Goal: Information Seeking & Learning: Learn about a topic

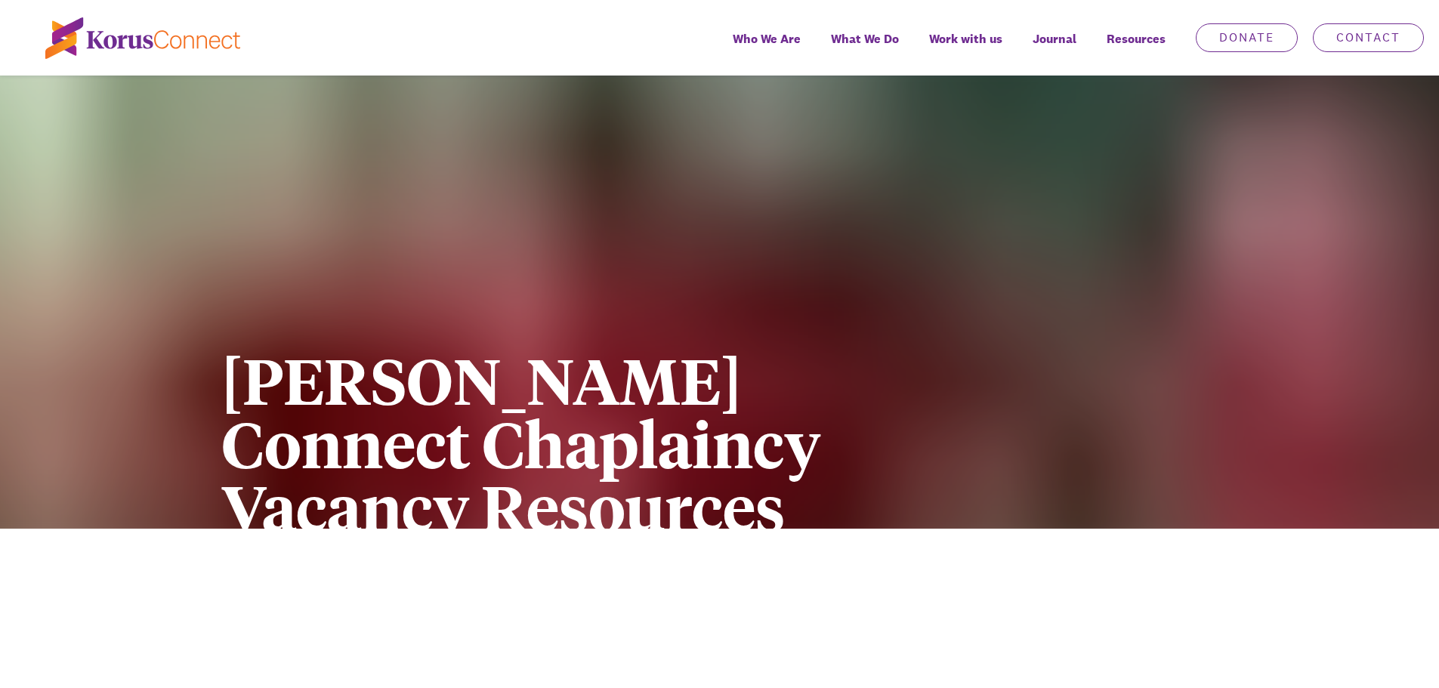
scroll to position [529, 0]
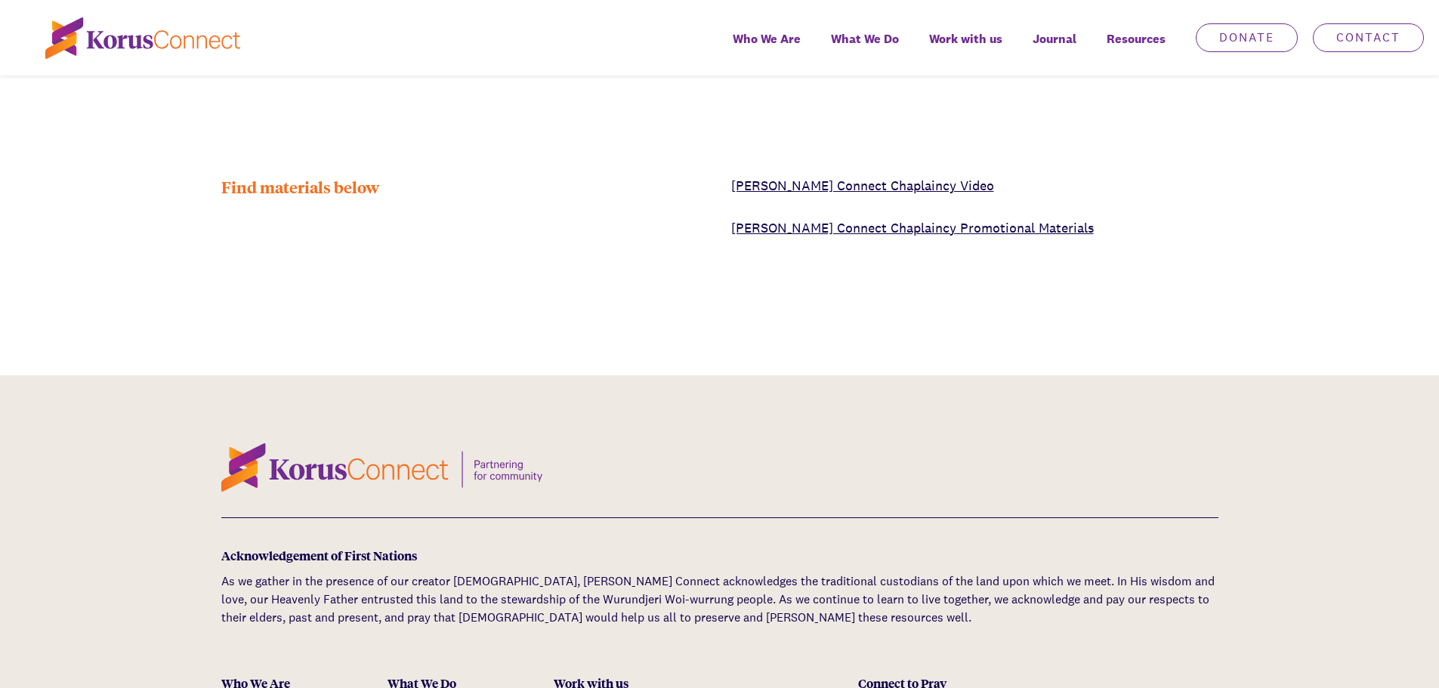
click at [974, 32] on span "Work with us" at bounding box center [965, 39] width 73 height 22
click at [972, 42] on span "Work with us" at bounding box center [965, 39] width 73 height 22
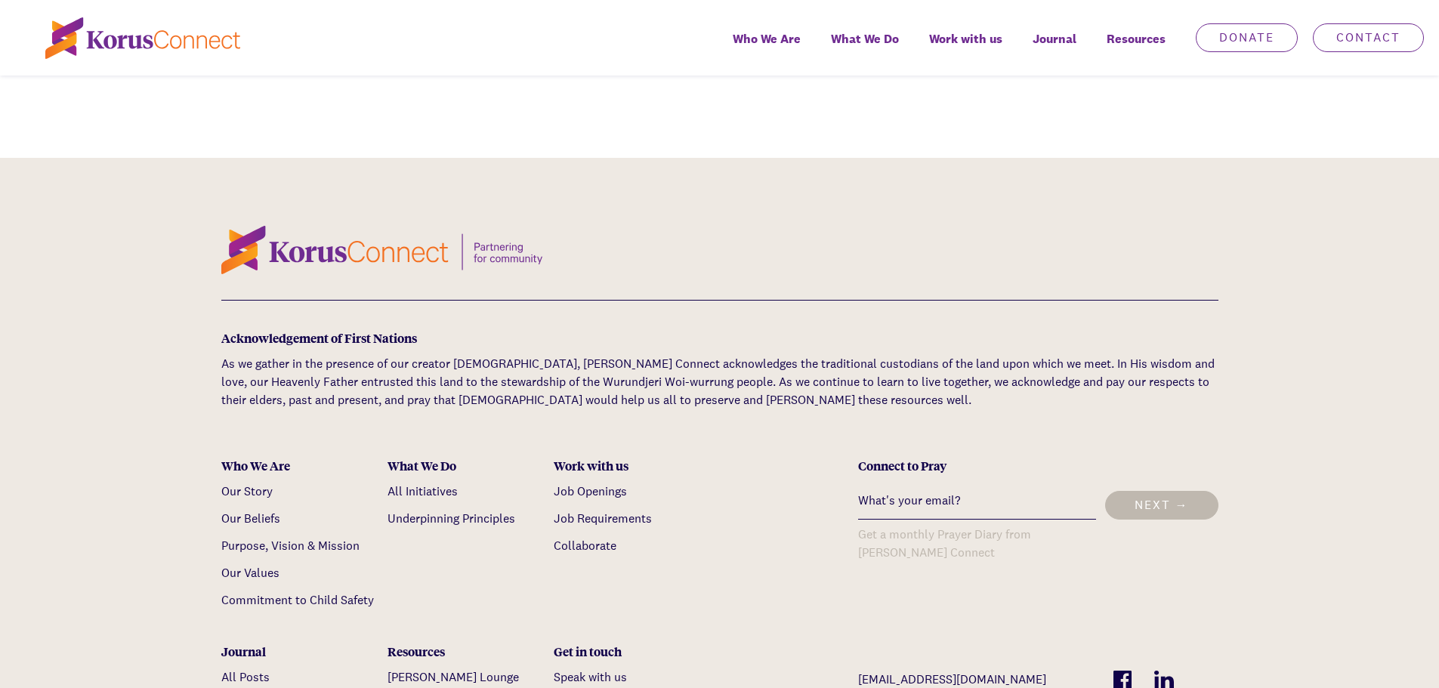
scroll to position [756, 0]
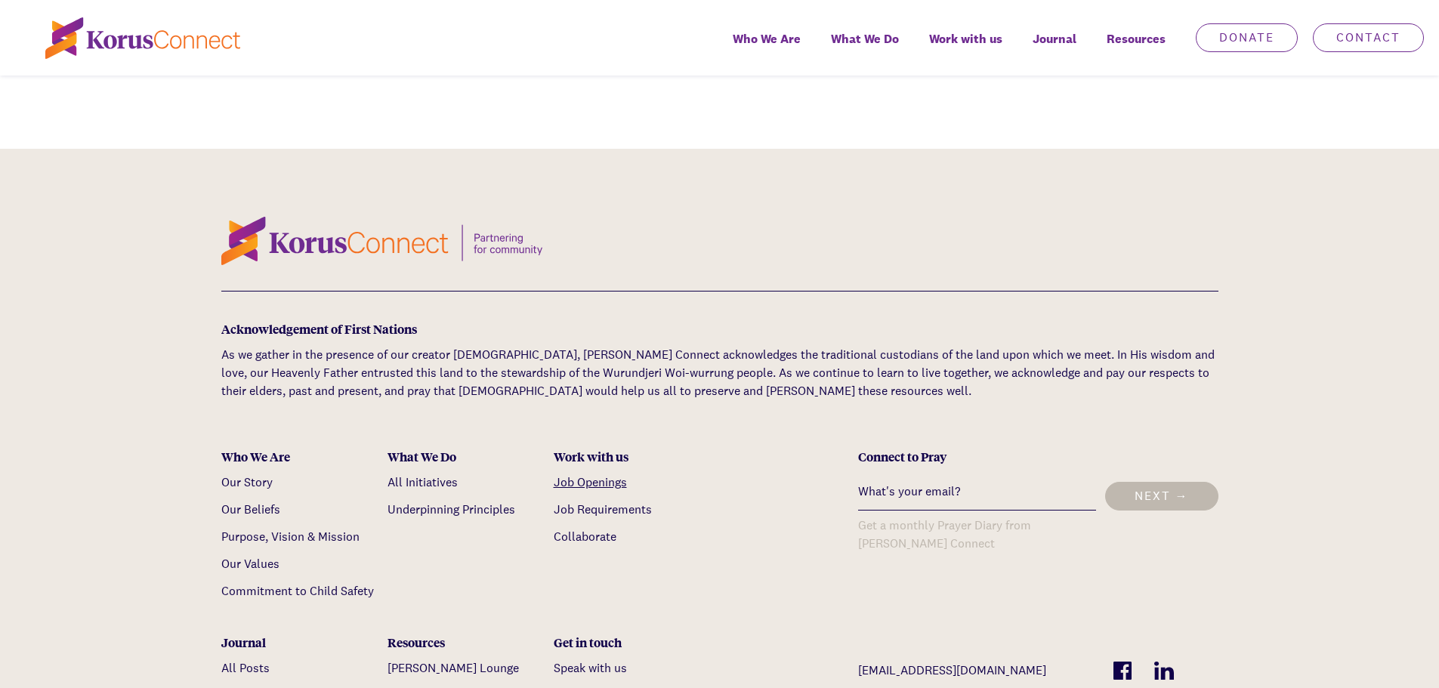
click at [593, 482] on link "Job Openings" at bounding box center [590, 483] width 73 height 16
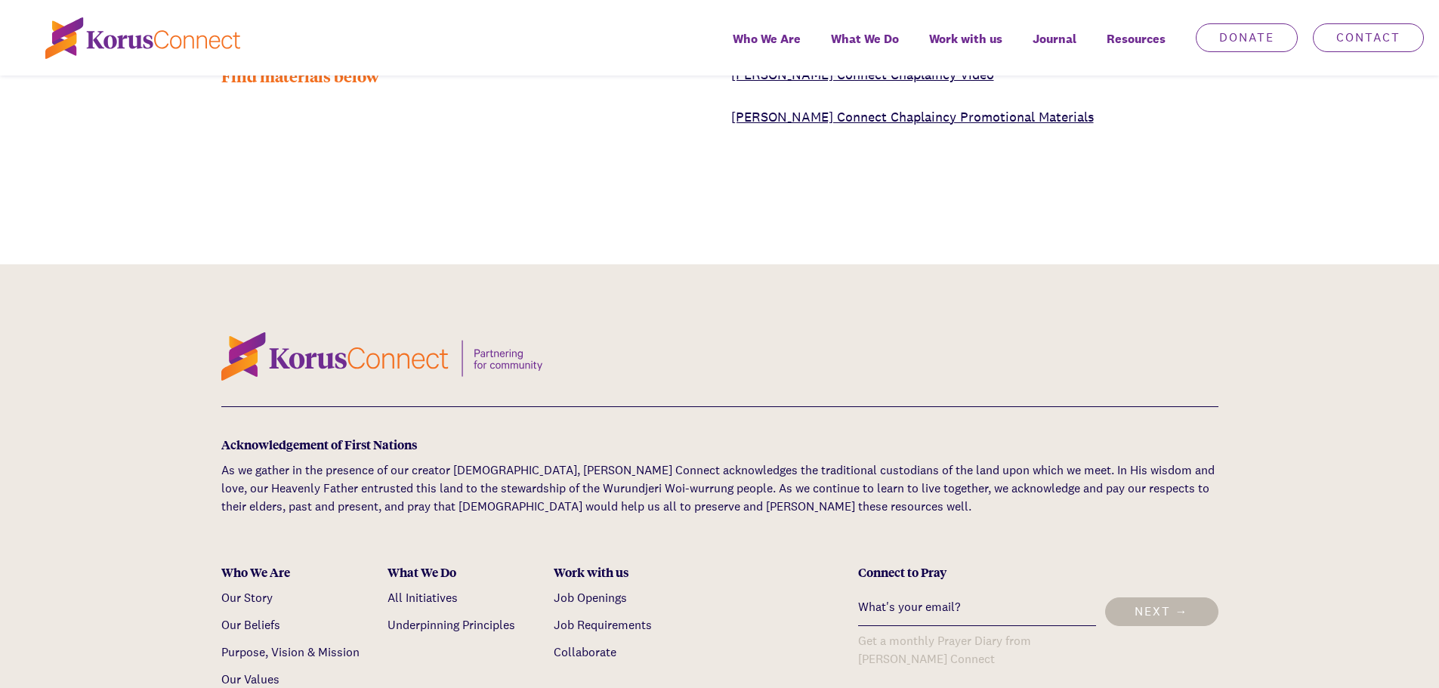
scroll to position [436, 0]
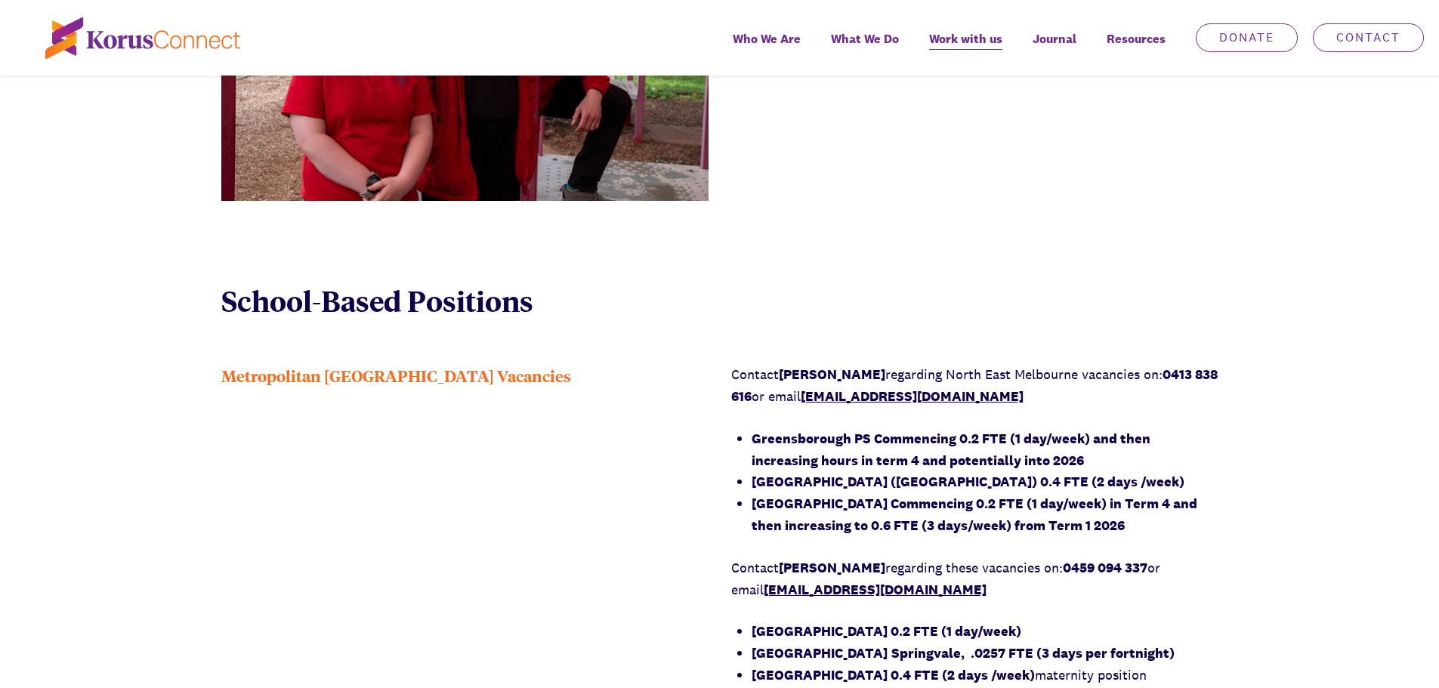
scroll to position [1058, 0]
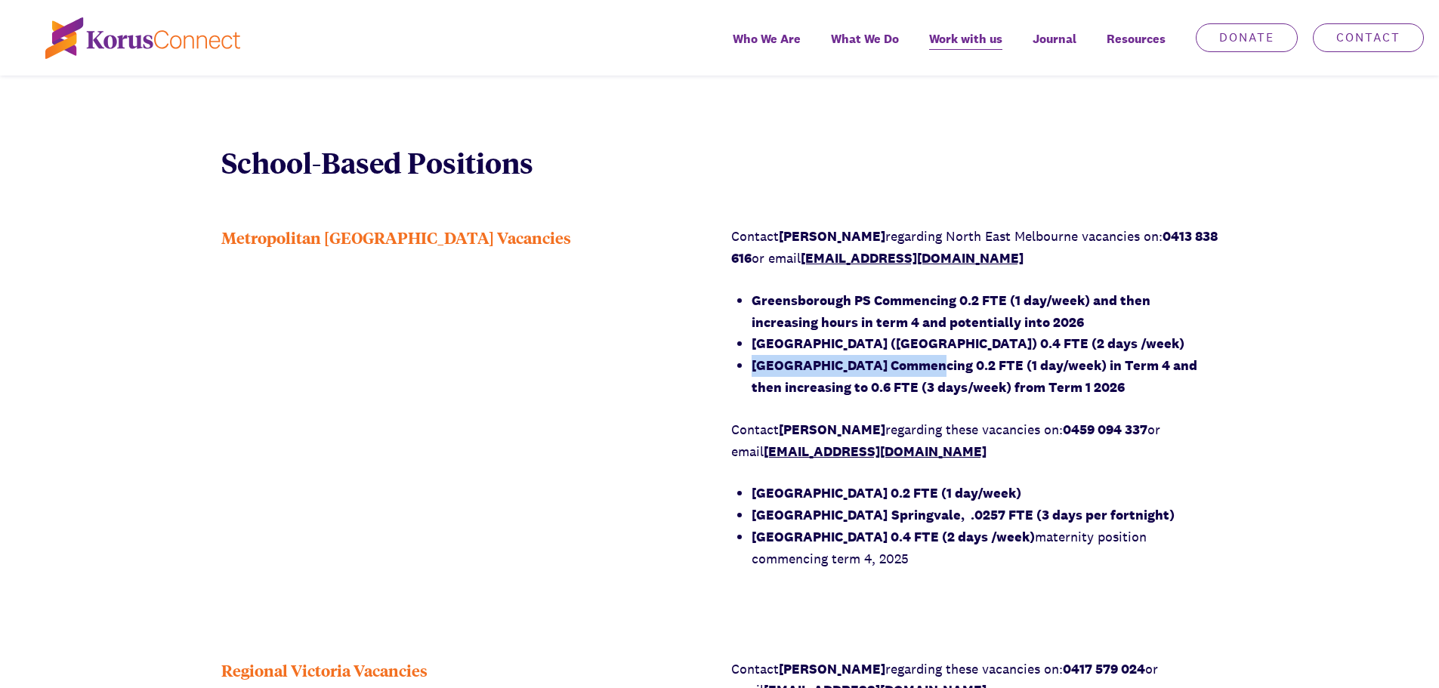
drag, startPoint x: 754, startPoint y: 373, endPoint x: 908, endPoint y: 375, distance: 154.2
click at [908, 375] on li "[GEOGRAPHIC_DATA] Commencing 0.2 FTE (1 day/week) in Term 4 and then increasing…" at bounding box center [985, 377] width 467 height 44
click at [1208, 381] on li "[GEOGRAPHIC_DATA] Commencing 0.2 FTE (1 day/week) in Term 4 and then increasing…" at bounding box center [985, 377] width 467 height 44
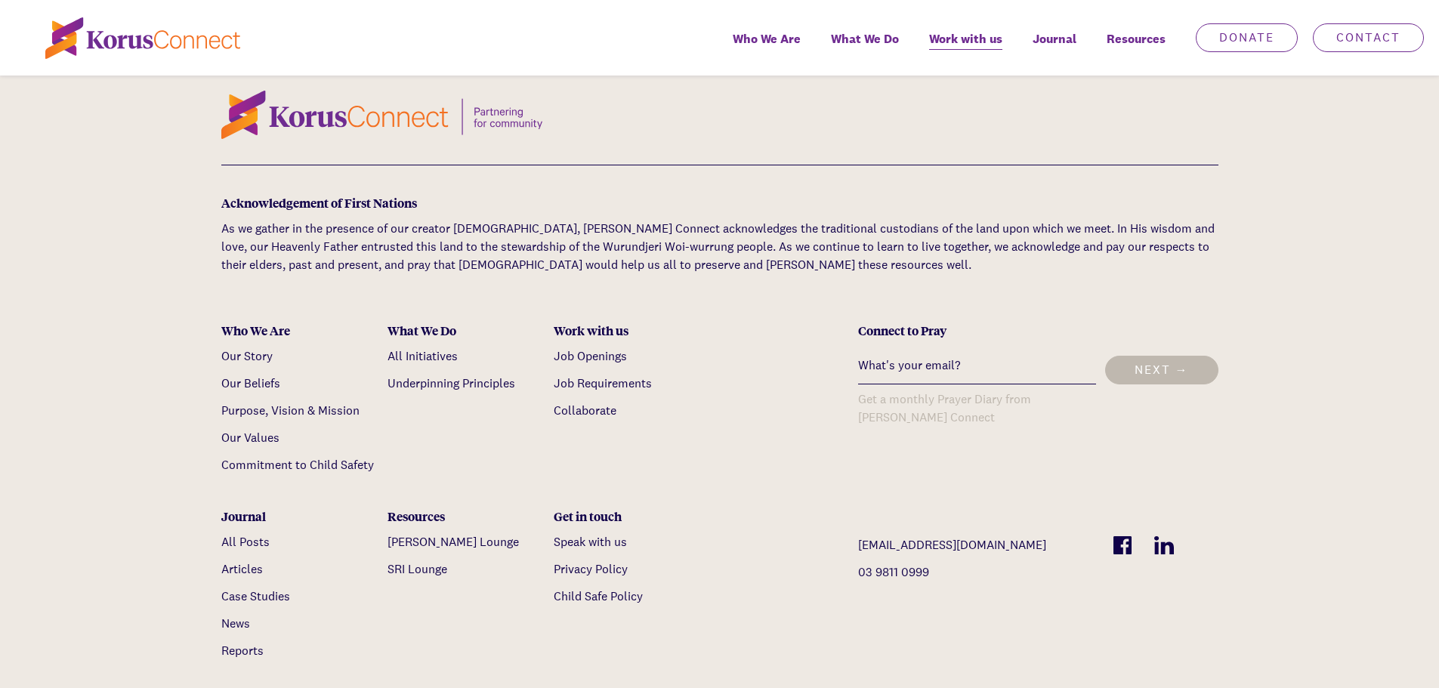
scroll to position [2947, 0]
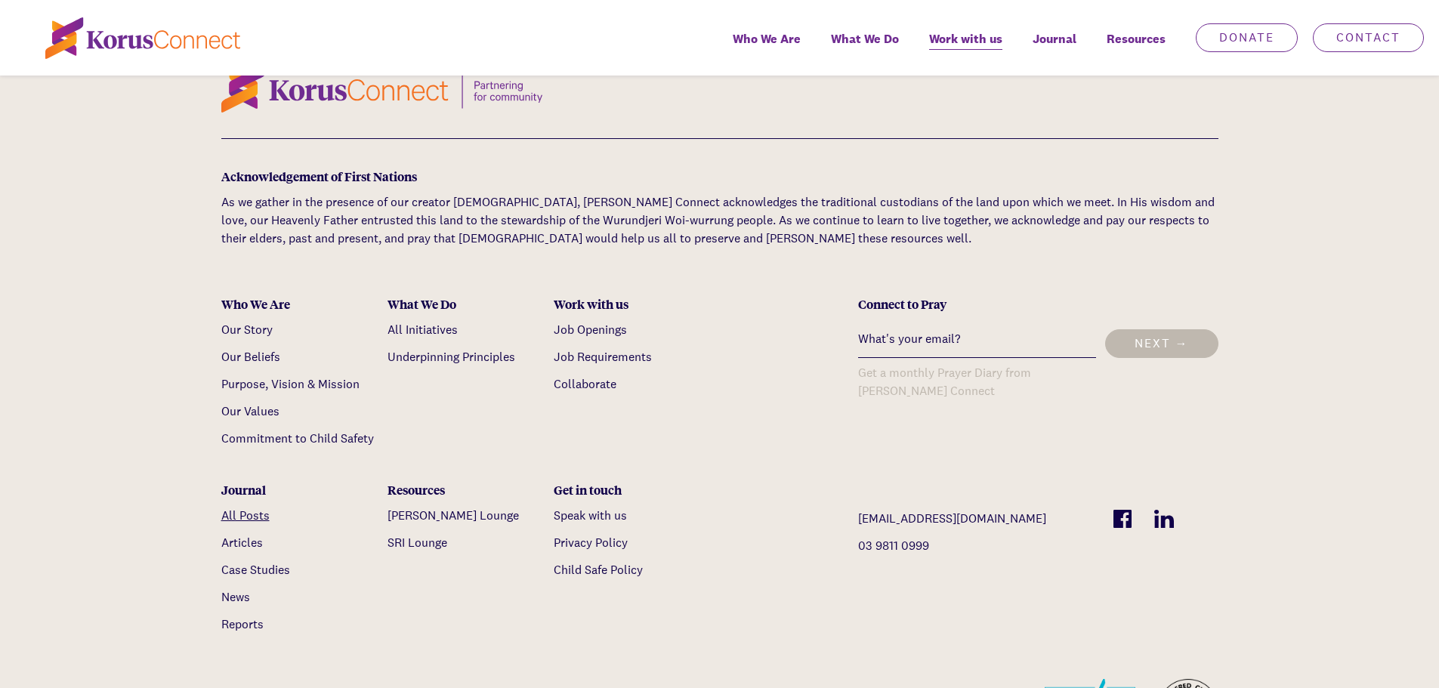
click at [261, 508] on link "All Posts" at bounding box center [245, 516] width 48 height 16
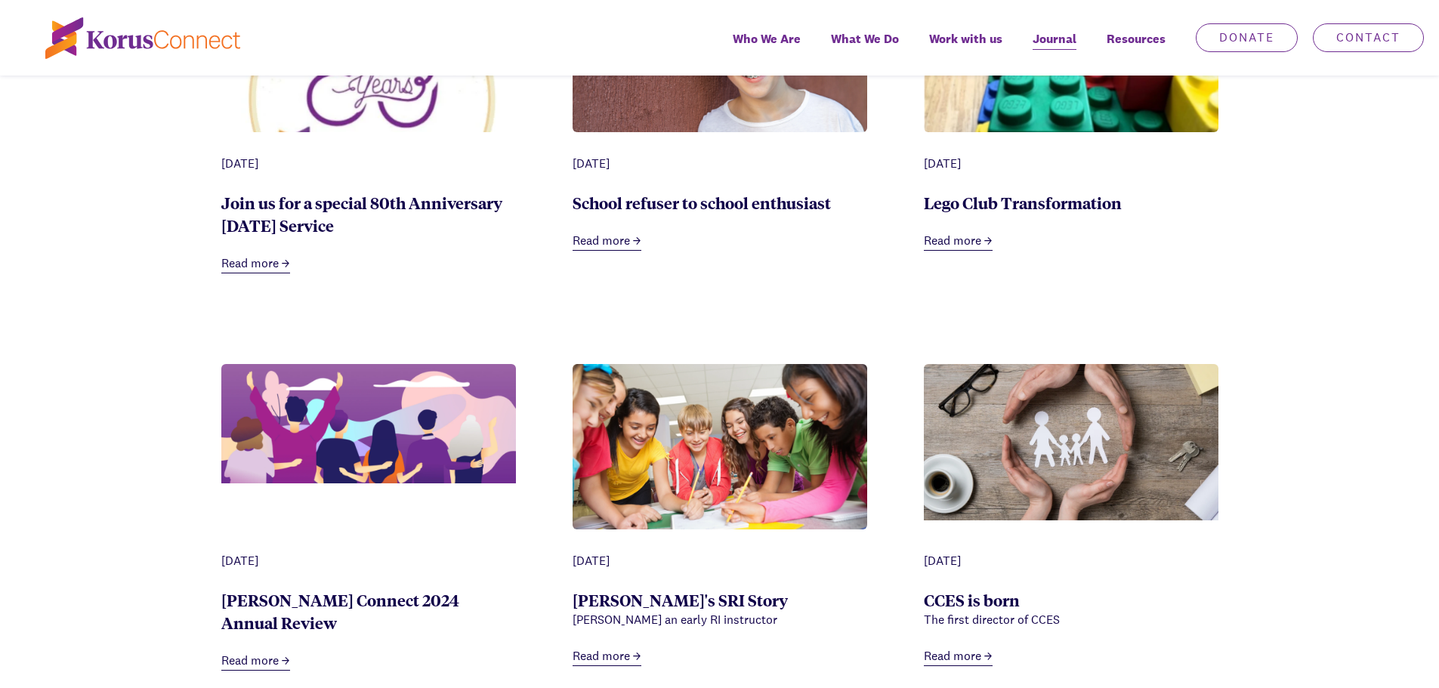
scroll to position [831, 0]
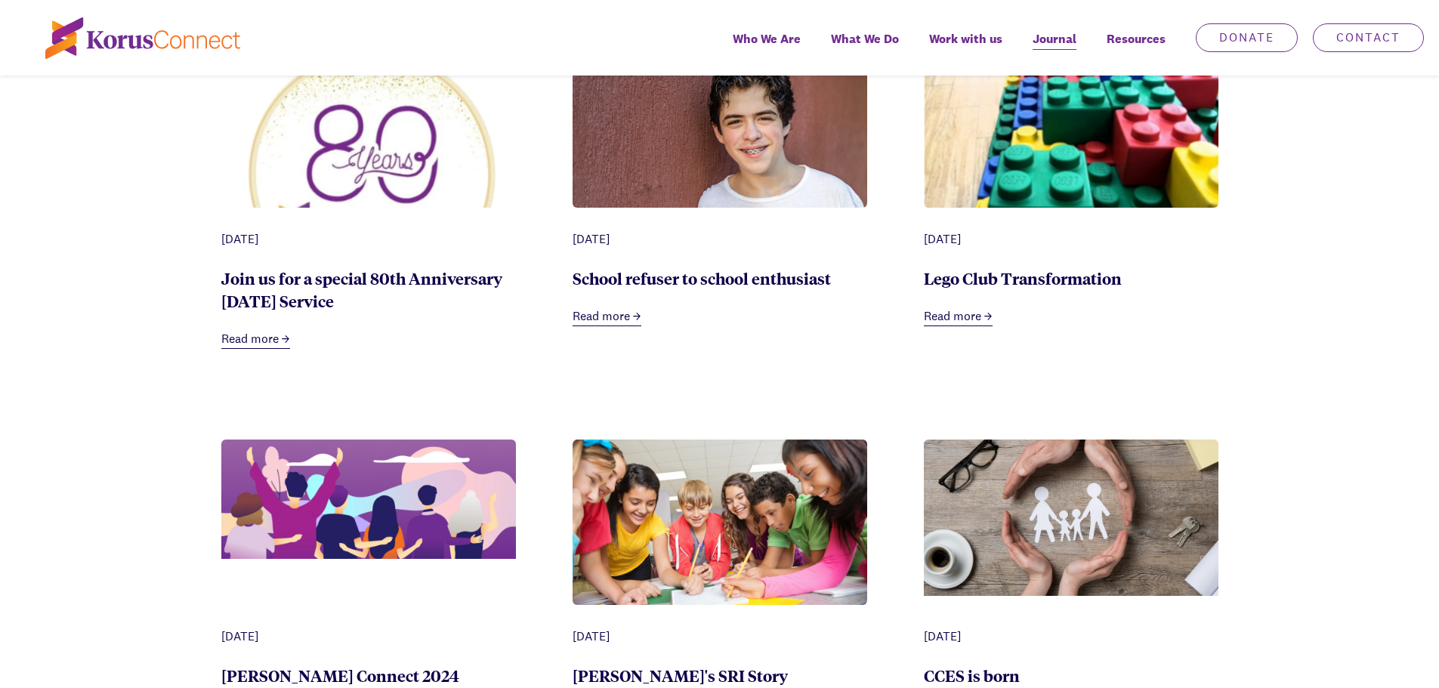
click at [978, 317] on link "Read more" at bounding box center [958, 317] width 69 height 19
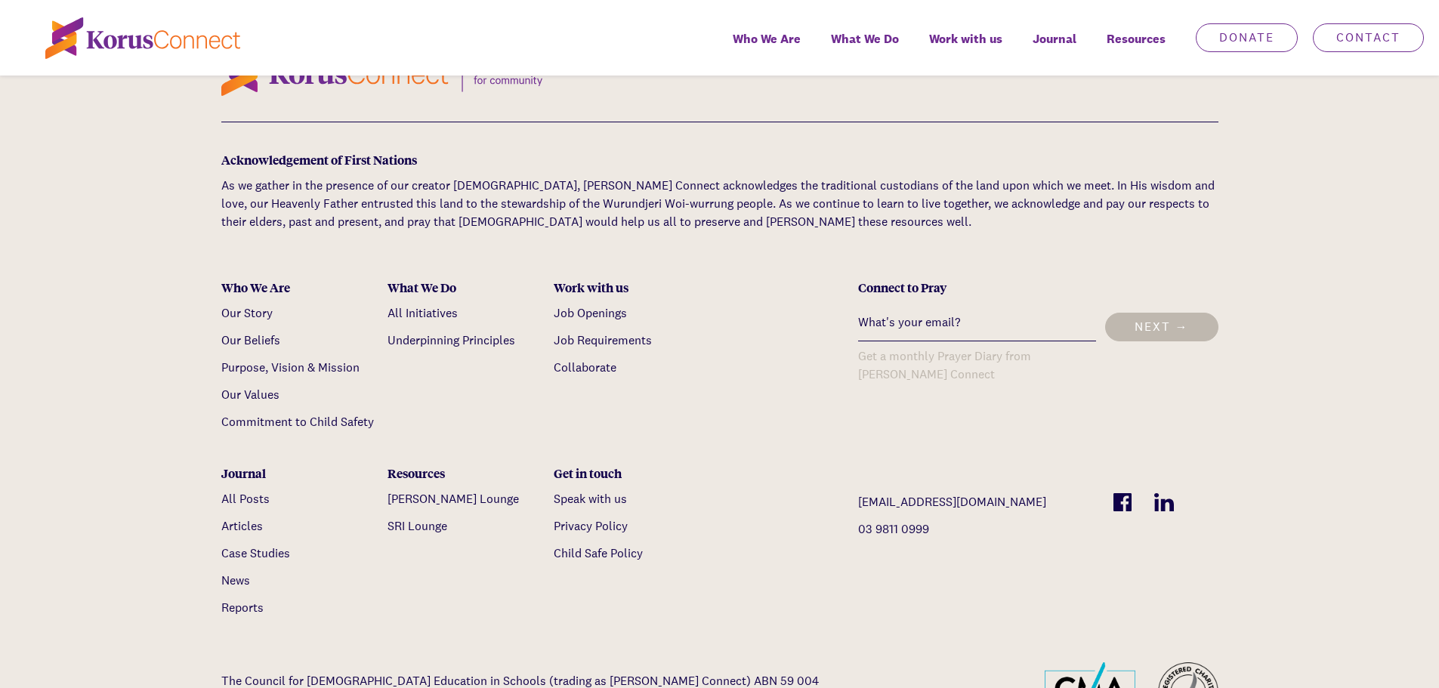
scroll to position [1662, 0]
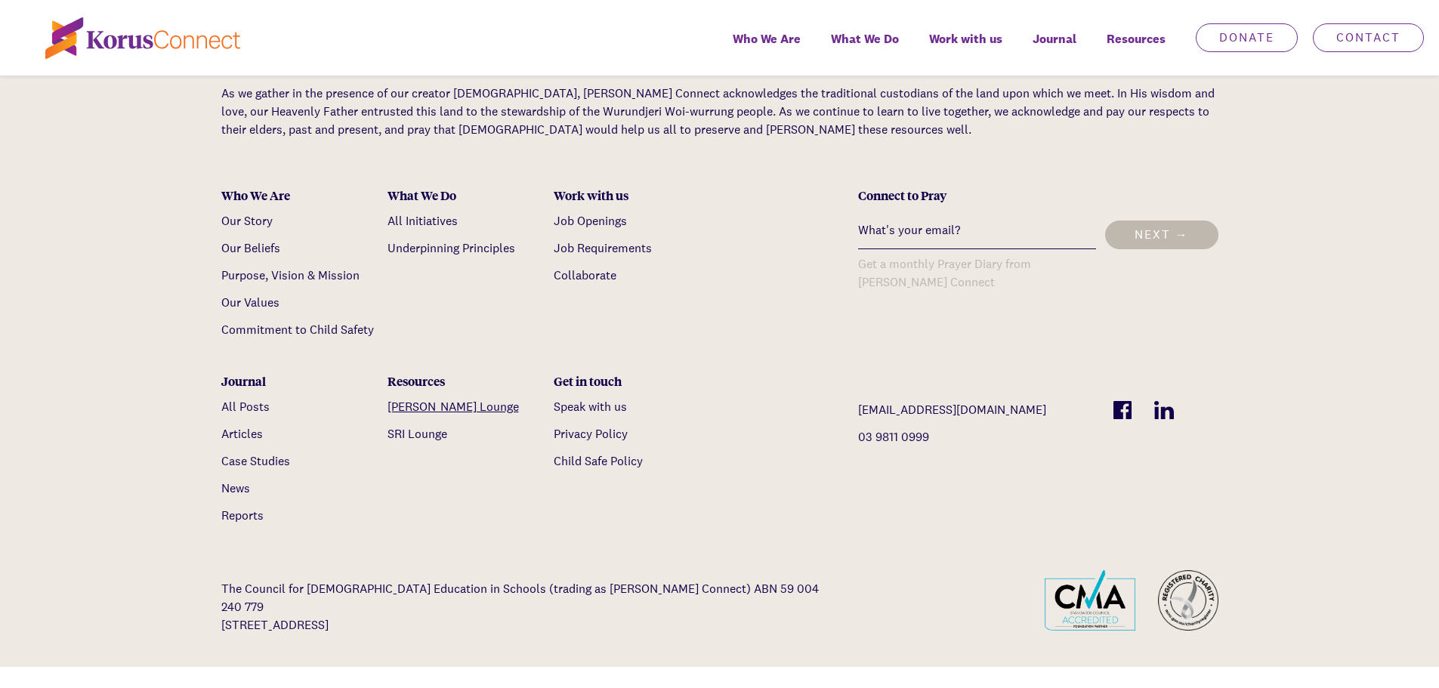
click at [413, 399] on link "[PERSON_NAME] Lounge" at bounding box center [453, 407] width 131 height 16
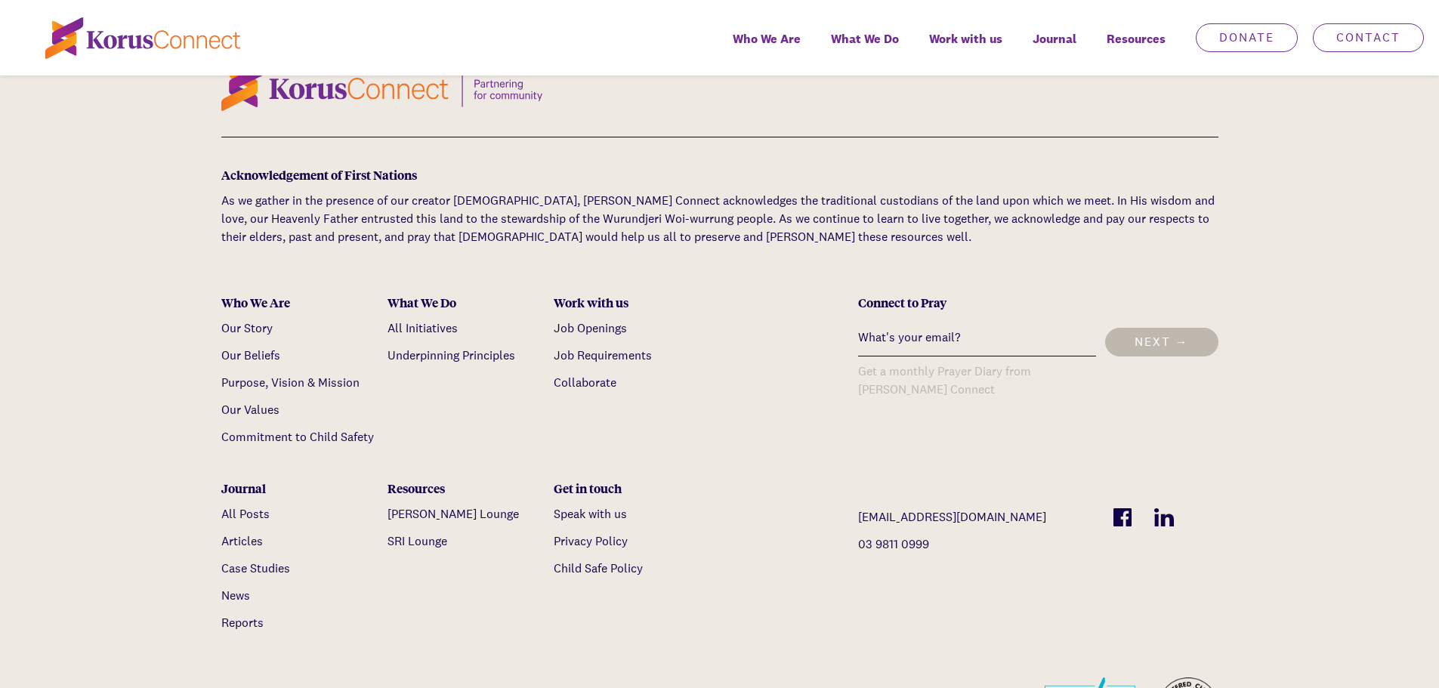
scroll to position [982, 0]
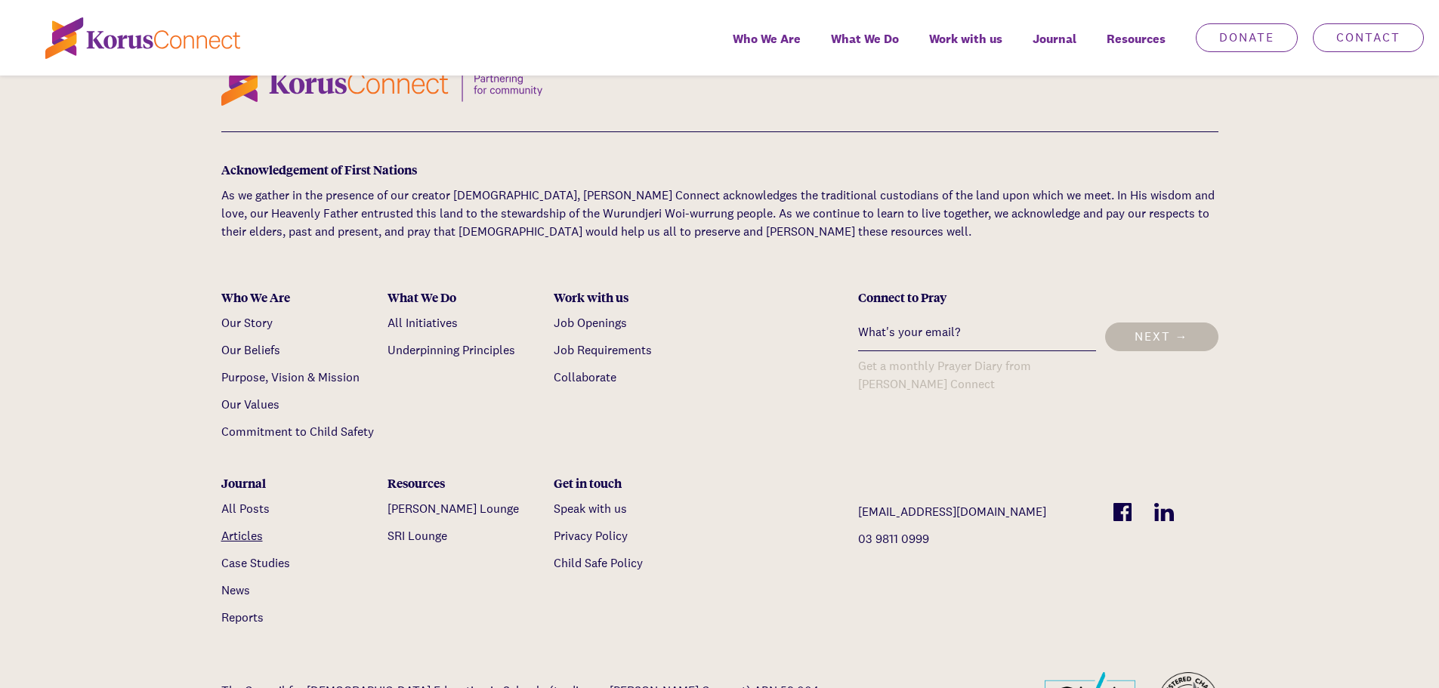
click at [246, 528] on link "Articles" at bounding box center [242, 536] width 42 height 16
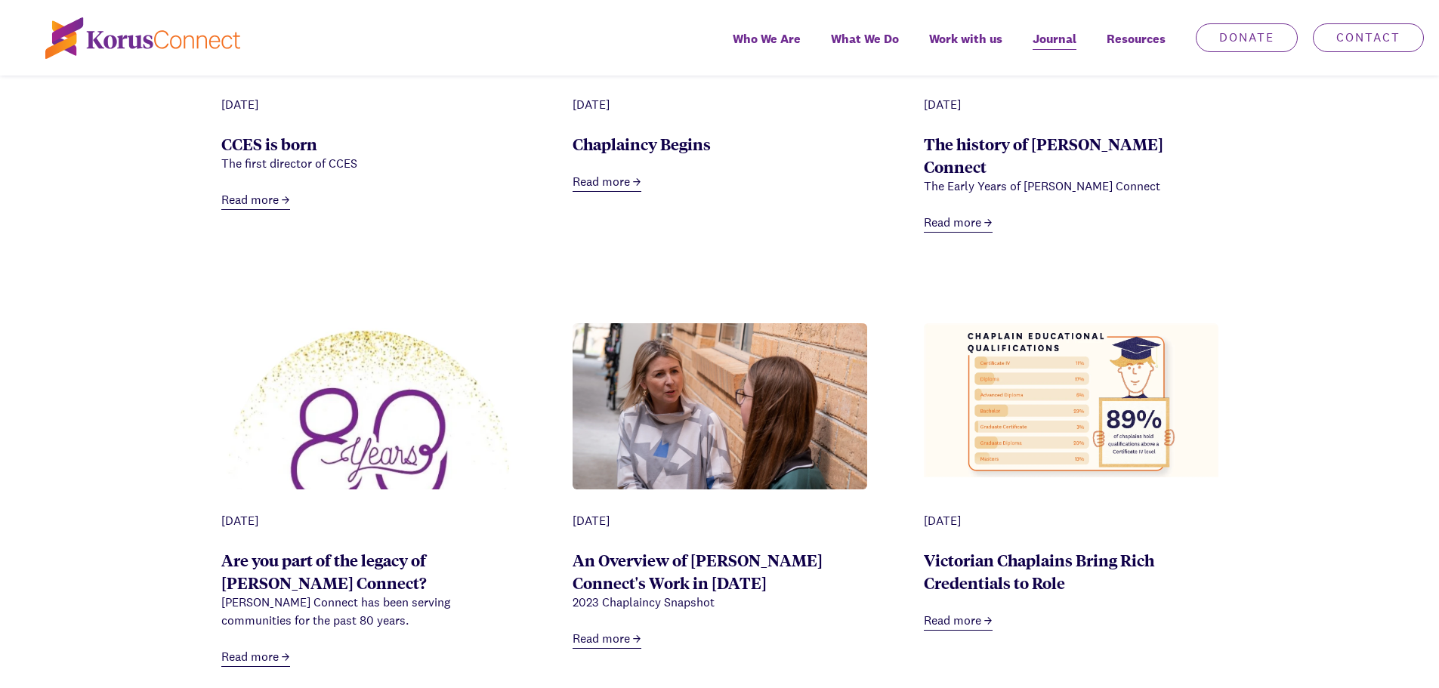
scroll to position [1360, 0]
click at [613, 629] on link "Read more" at bounding box center [607, 638] width 69 height 19
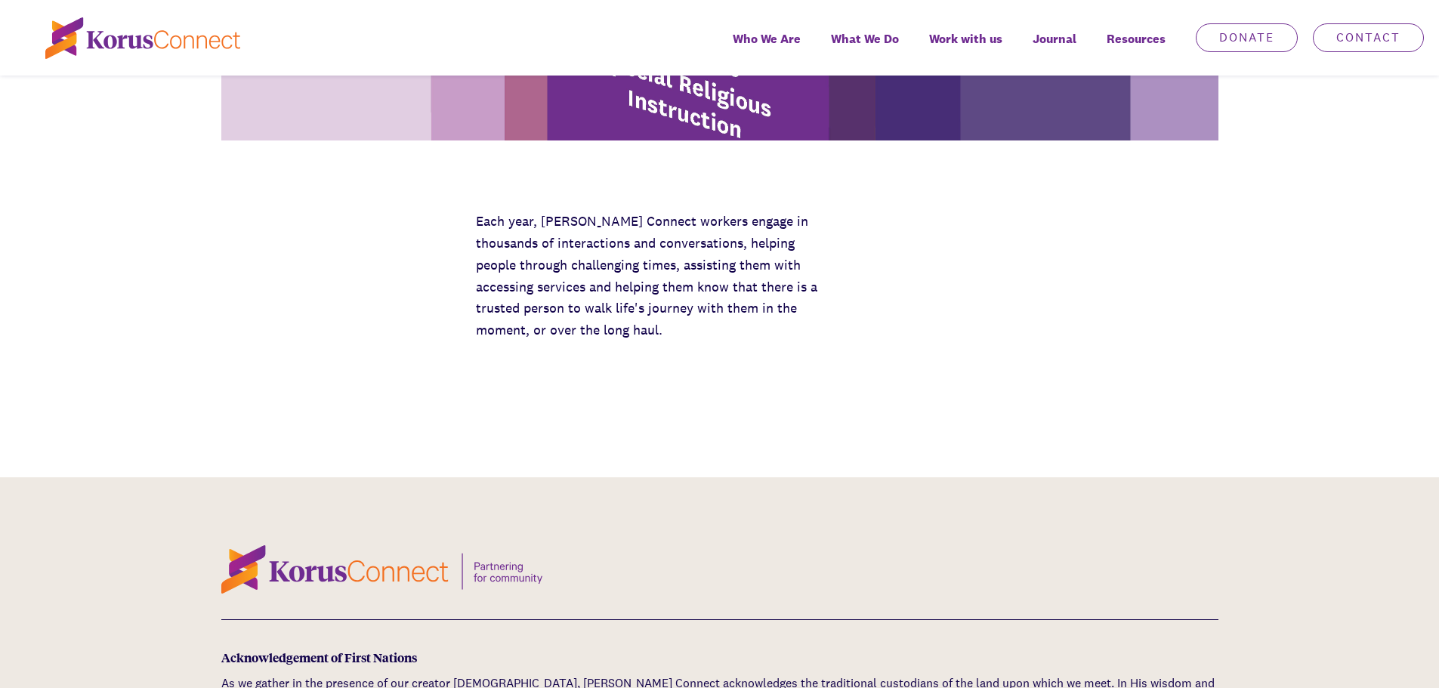
scroll to position [2267, 0]
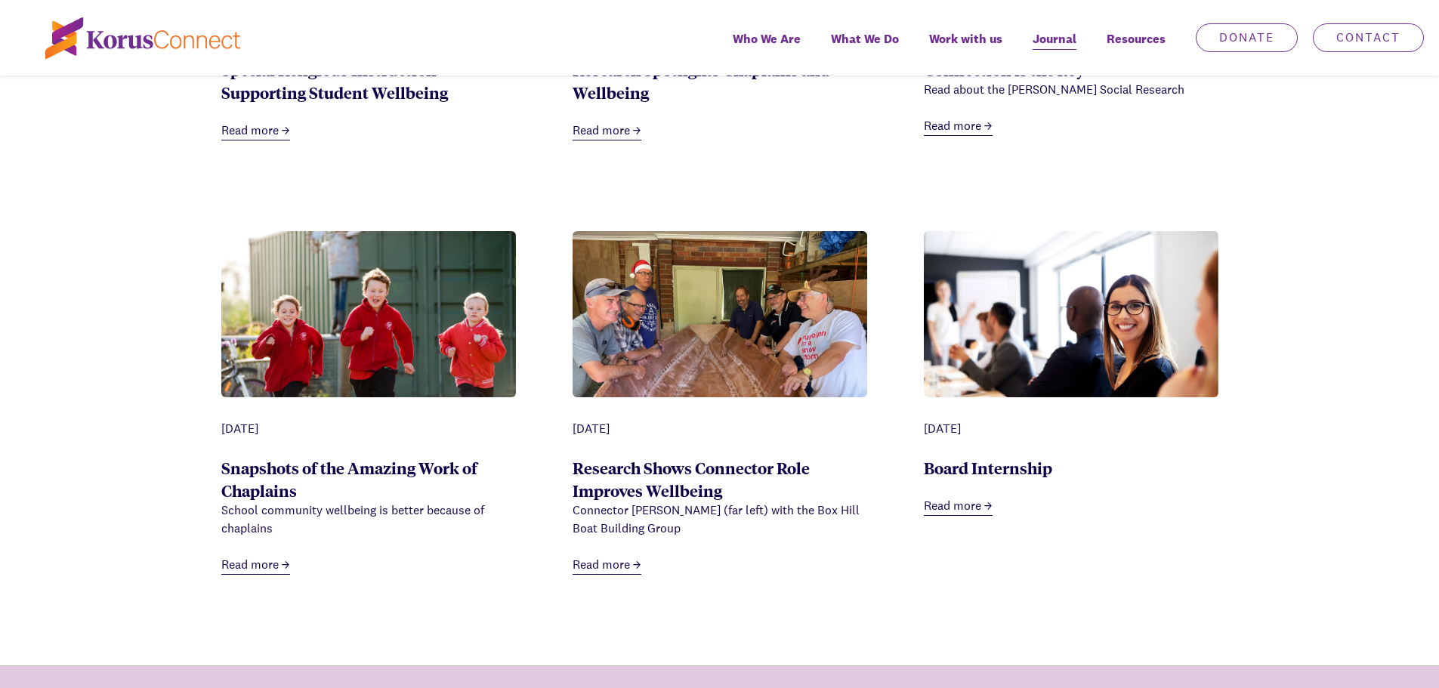
scroll to position [3551, 0]
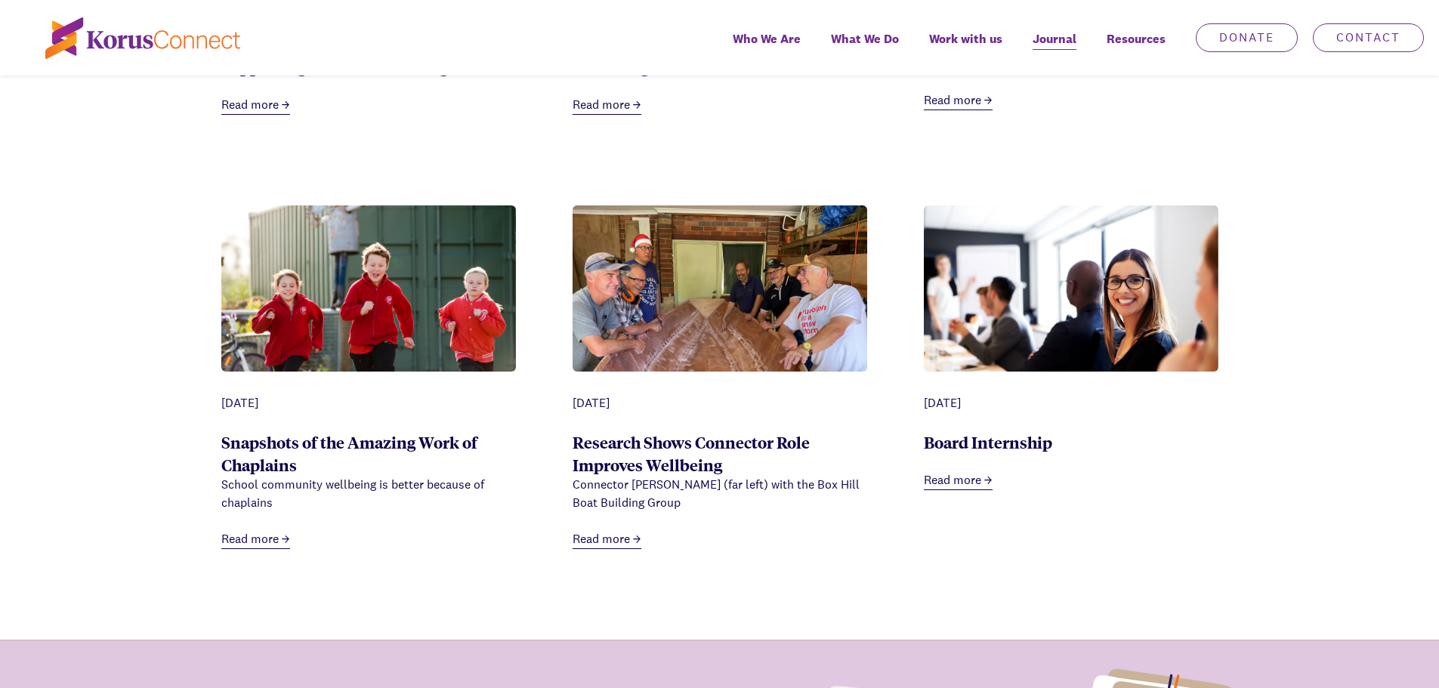
click at [246, 530] on link "Read more" at bounding box center [255, 539] width 69 height 19
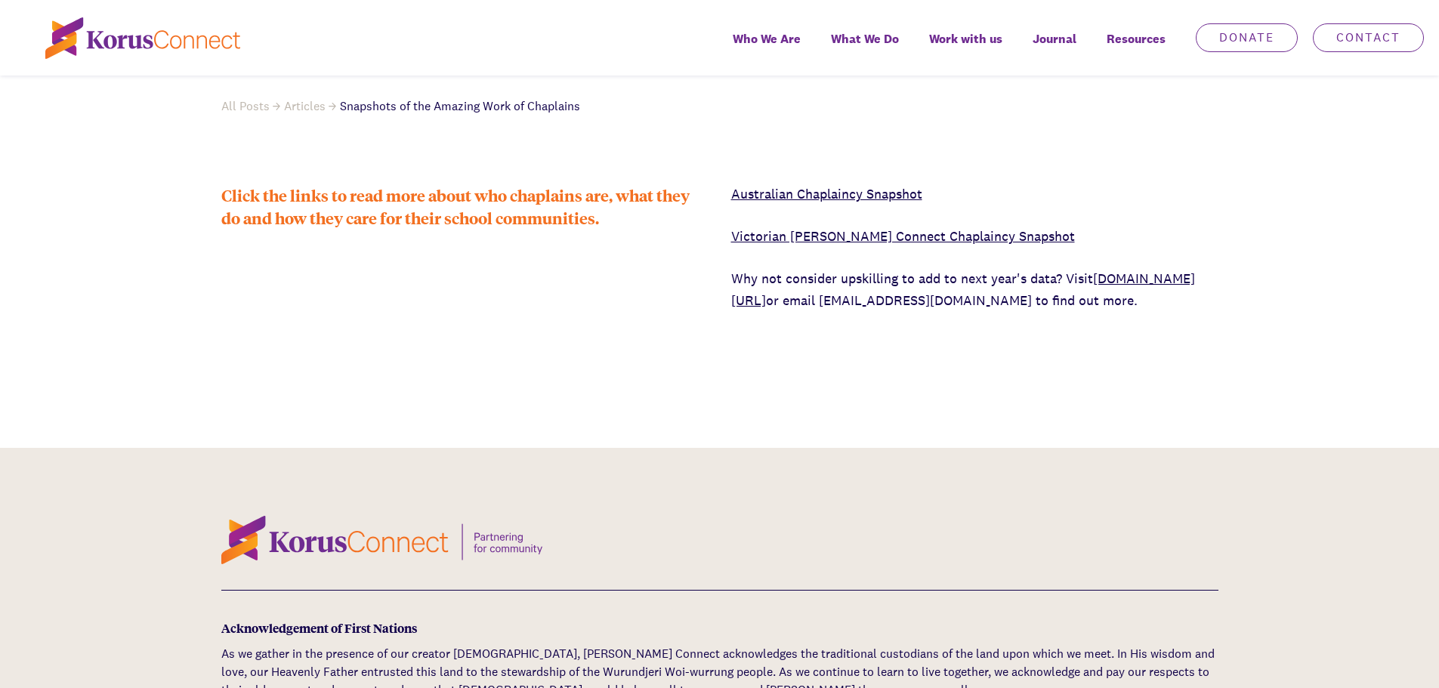
scroll to position [680, 0]
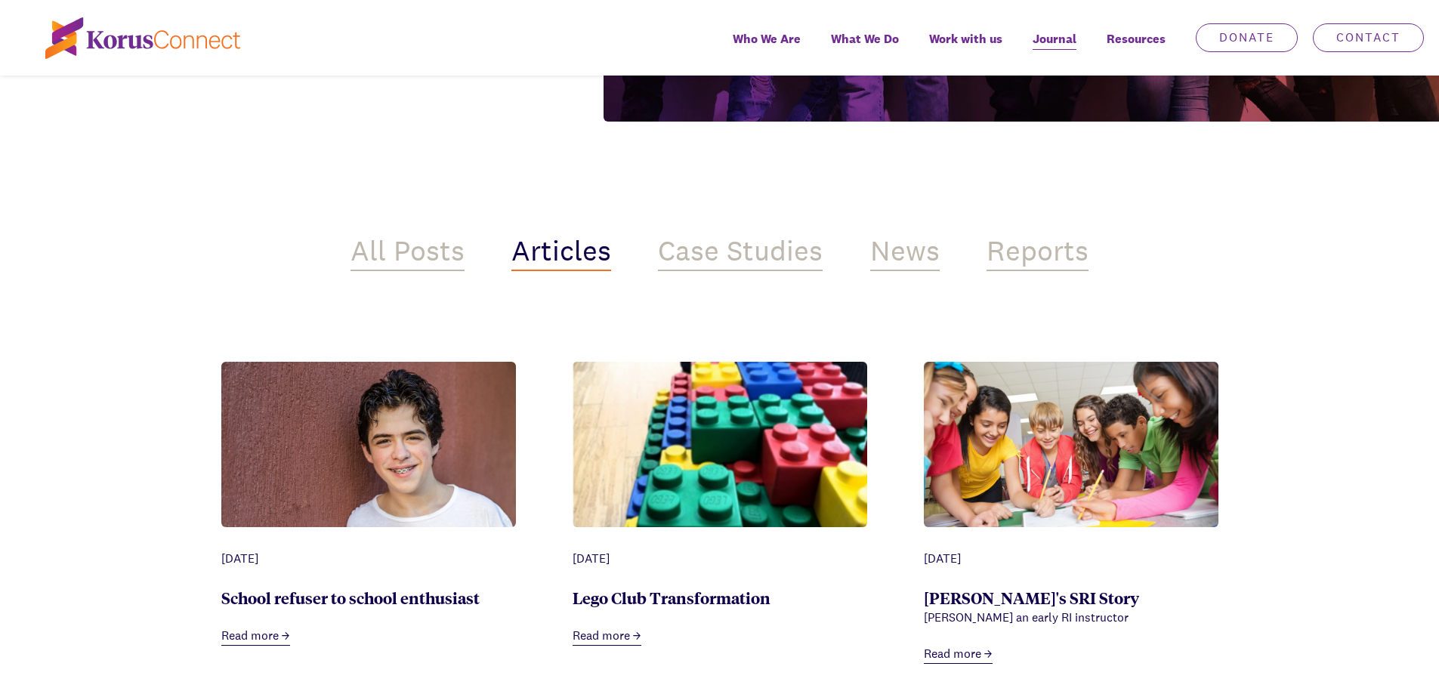
scroll to position [541, 0]
